Goal: Information Seeking & Learning: Find specific fact

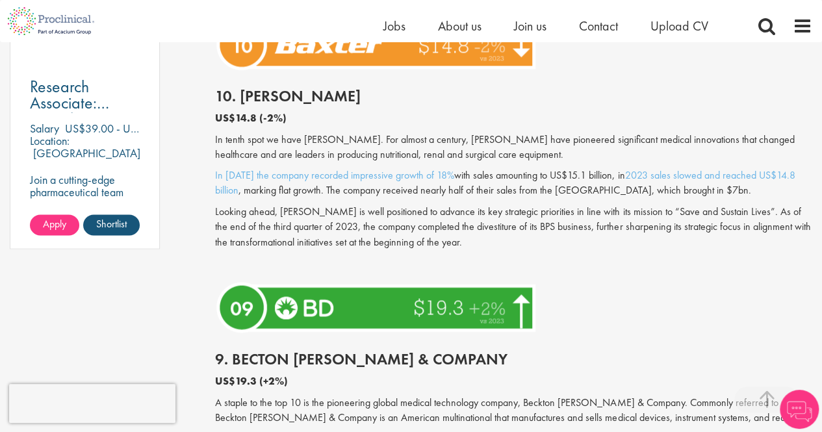
scroll to position [1000, 0]
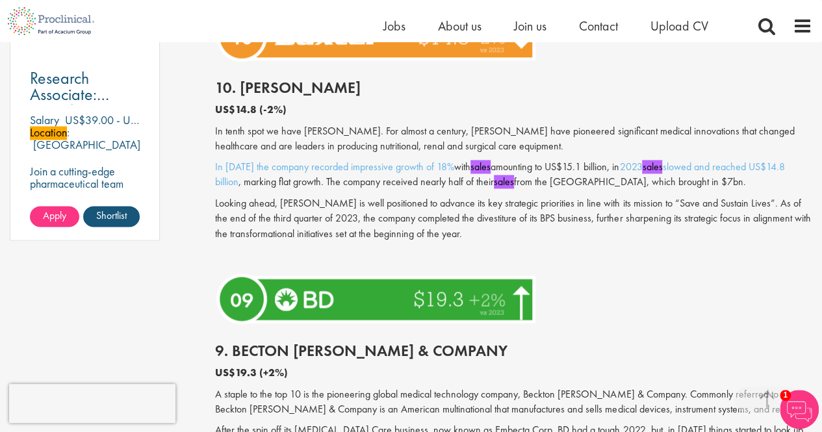
click at [291, 216] on p "Looking ahead, [PERSON_NAME] is well positioned to advance its key strategic pr…" at bounding box center [513, 218] width 597 height 45
copy p "[PERSON_NAME]"
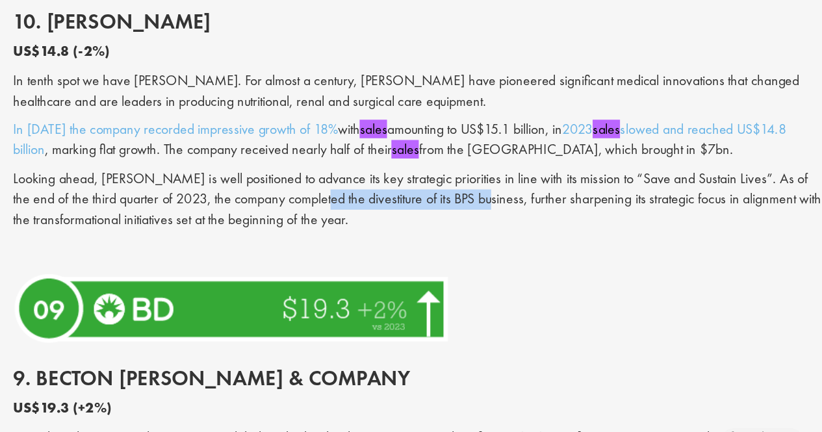
copy p "divestiture of its BPS business,"
drag, startPoint x: 419, startPoint y: 231, endPoint x: 536, endPoint y: 234, distance: 116.4
click at [536, 234] on p "Looking ahead, [PERSON_NAME] is well positioned to advance its key strategic pr…" at bounding box center [513, 218] width 597 height 45
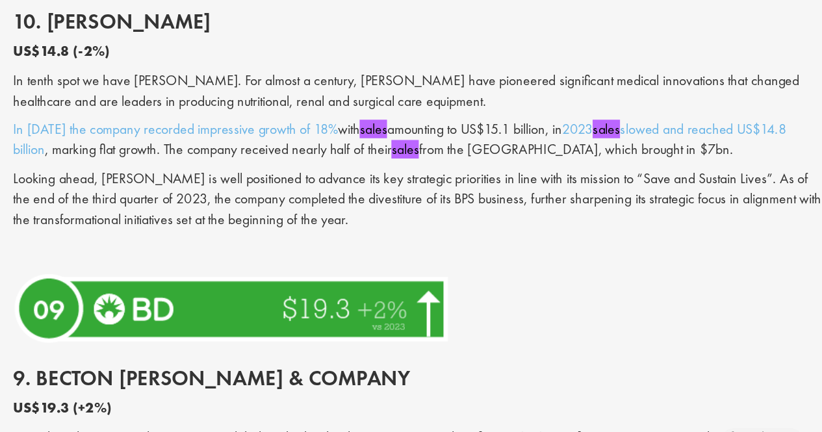
click at [319, 144] on p "In tenth spot we have [PERSON_NAME]. For almost a century, [PERSON_NAME] have p…" at bounding box center [513, 139] width 597 height 30
copy p "[PERSON_NAME]"
click at [319, 144] on p "In tenth spot we have [PERSON_NAME]. For almost a century, [PERSON_NAME] have p…" at bounding box center [513, 139] width 597 height 30
